Goal: Task Accomplishment & Management: Use online tool/utility

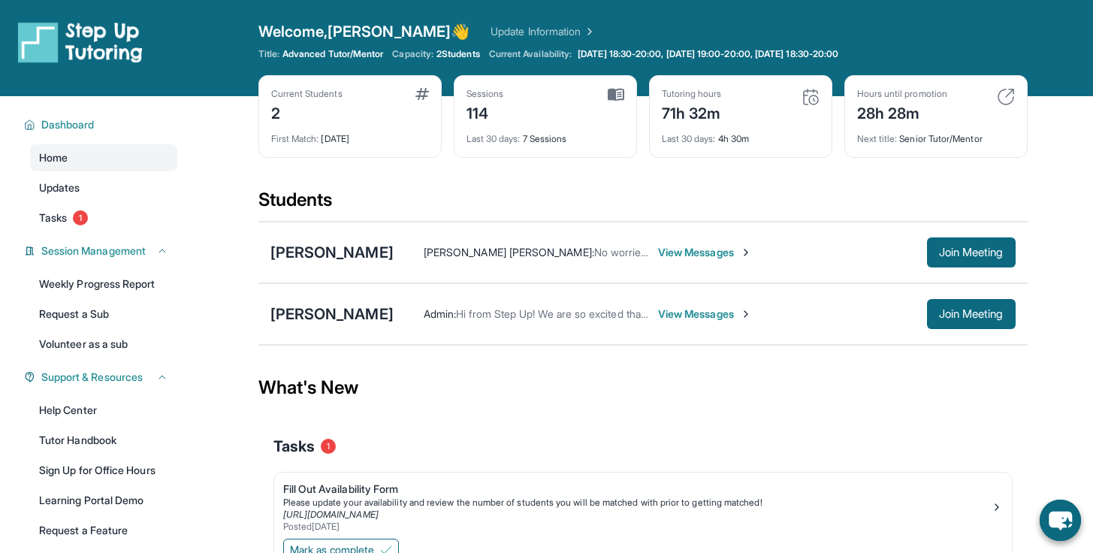
click at [1012, 103] on img at bounding box center [1006, 97] width 18 height 18
click at [1010, 103] on img at bounding box center [1006, 97] width 18 height 18
click at [871, 126] on div "Hours until promotion 28h 28m Next title : Senior Tutor/Mentor" at bounding box center [936, 116] width 183 height 83
drag, startPoint x: 876, startPoint y: 128, endPoint x: 918, endPoint y: 142, distance: 44.4
click at [885, 132] on div "Next title : Senior Tutor/Mentor" at bounding box center [936, 134] width 158 height 21
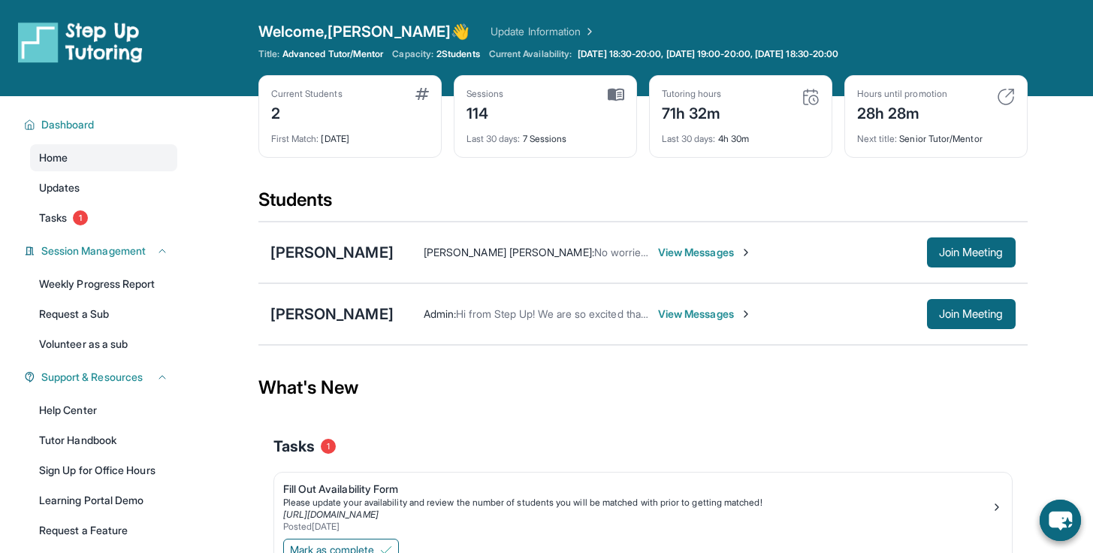
drag, startPoint x: 918, startPoint y: 142, endPoint x: 930, endPoint y: 144, distance: 11.4
click at [921, 142] on div "Next title : Senior Tutor/Mentor" at bounding box center [936, 134] width 158 height 21
click at [972, 249] on span "Join Meeting" at bounding box center [971, 252] width 65 height 9
click at [989, 250] on span "Join Meeting" at bounding box center [971, 252] width 65 height 9
